Goal: Navigation & Orientation: Find specific page/section

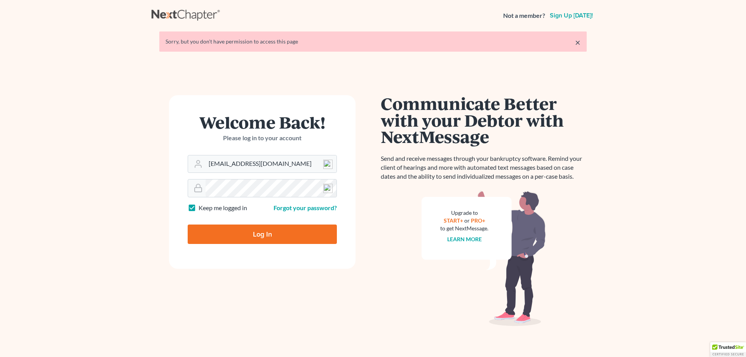
click at [269, 234] on input "Log In" at bounding box center [262, 234] width 149 height 19
type input "Thinking..."
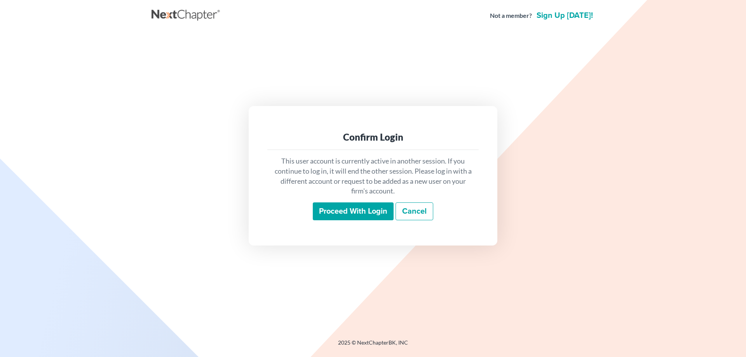
click at [356, 211] on input "Proceed with login" at bounding box center [353, 212] width 81 height 18
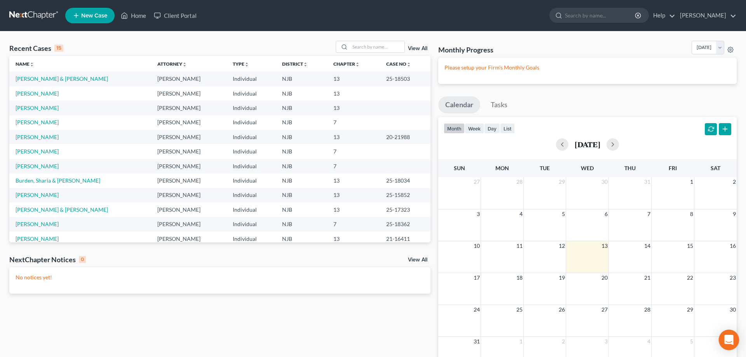
click at [730, 341] on icon "Open Intercom Messenger" at bounding box center [729, 340] width 9 height 10
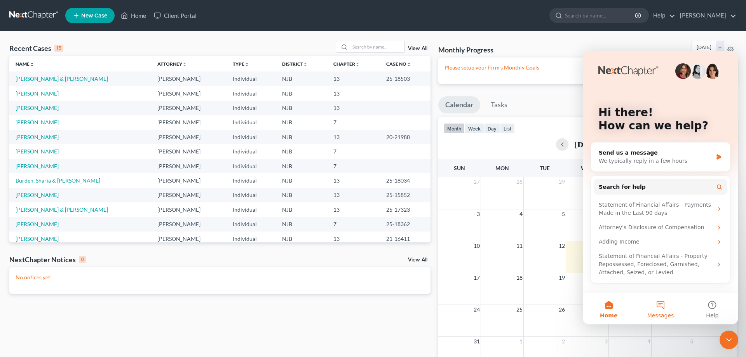
click at [664, 304] on button "Messages" at bounding box center [661, 308] width 52 height 31
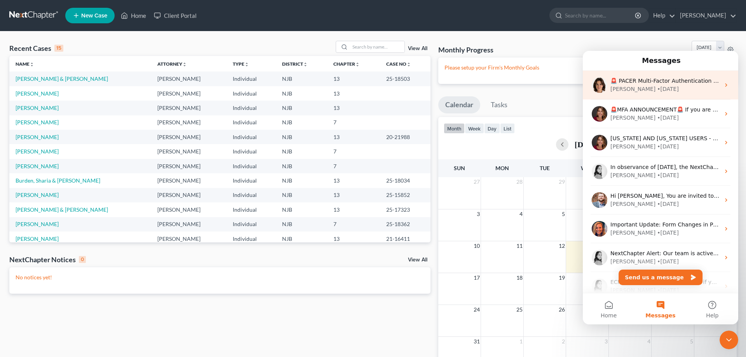
click at [657, 91] on div "• 1w ago" at bounding box center [668, 89] width 22 height 8
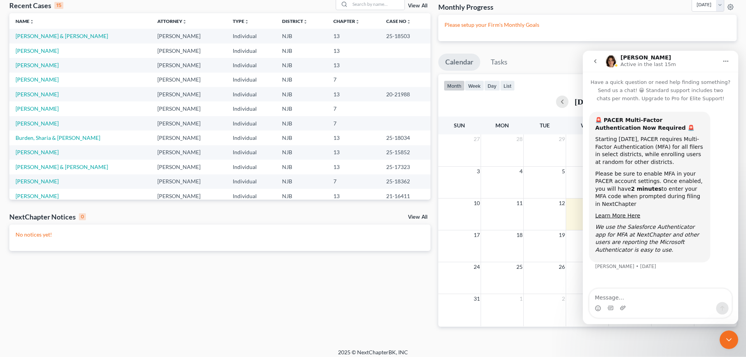
scroll to position [48, 0]
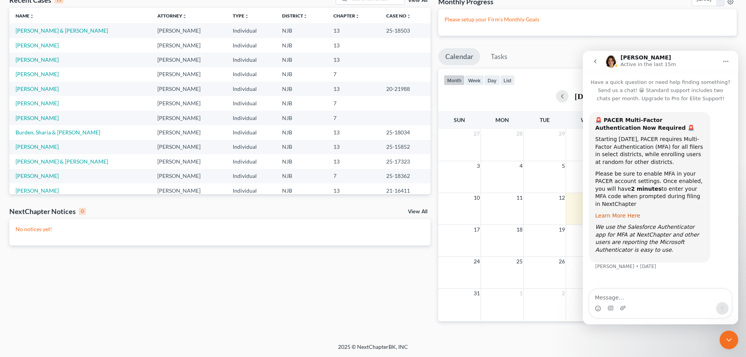
click at [617, 213] on link "Learn More Here" at bounding box center [618, 216] width 45 height 6
